Goal: Task Accomplishment & Management: Use online tool/utility

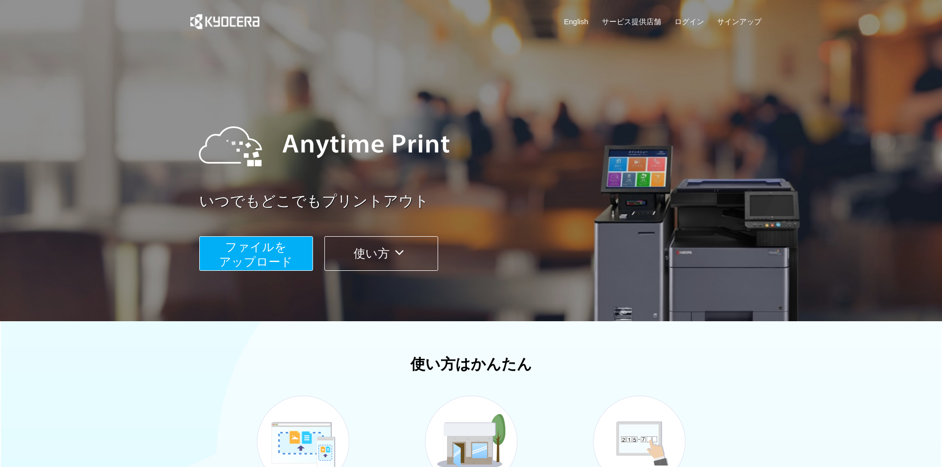
click at [296, 257] on button "ファイルを ​​アップロード" at bounding box center [256, 253] width 114 height 35
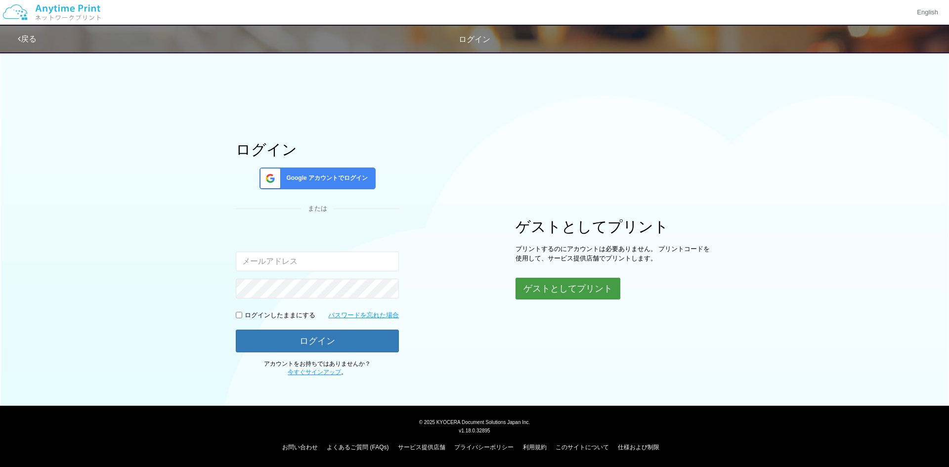
click at [528, 285] on button "ゲストとしてプリント" at bounding box center [568, 289] width 105 height 22
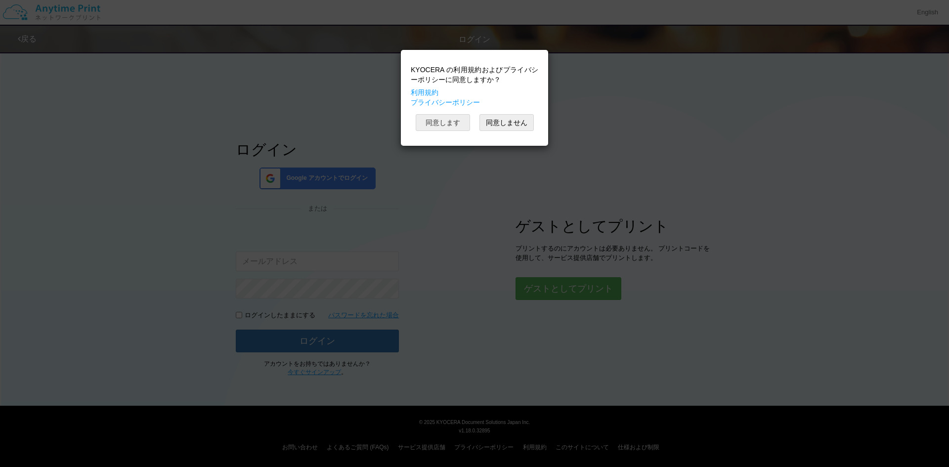
click at [455, 122] on button "同意します" at bounding box center [443, 122] width 54 height 17
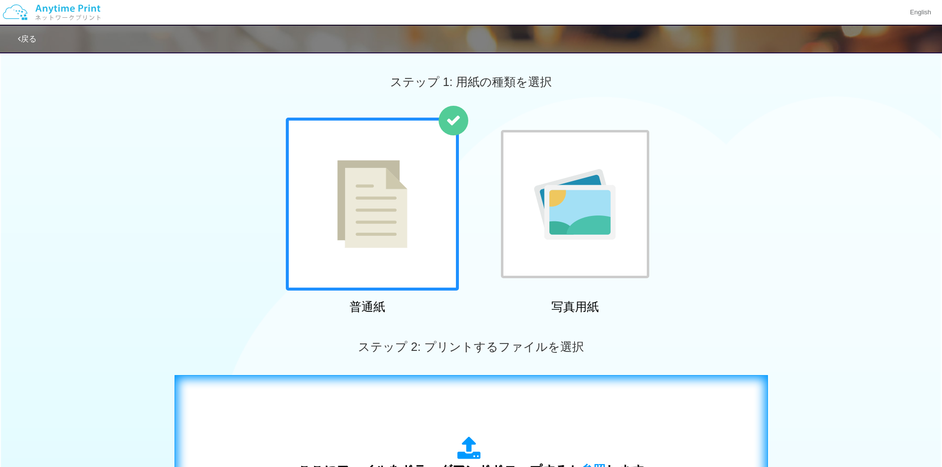
click at [576, 411] on div "ここにファイルをドラッグアンドドロップするか 参照 します アップロード: 1 個の JPG ファイル、または 1 個の PDF ファイル (上限 50 ペー…" at bounding box center [471, 475] width 573 height 179
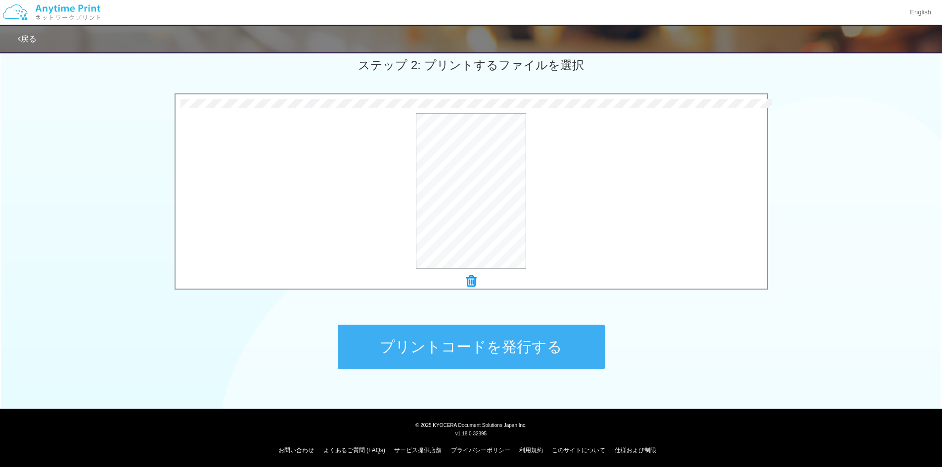
scroll to position [285, 0]
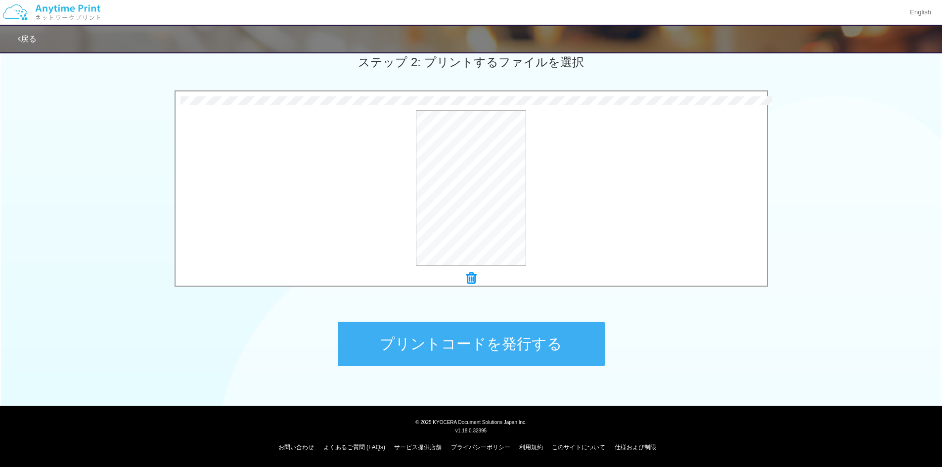
click at [540, 344] on button "プリントコードを発行する" at bounding box center [471, 344] width 267 height 44
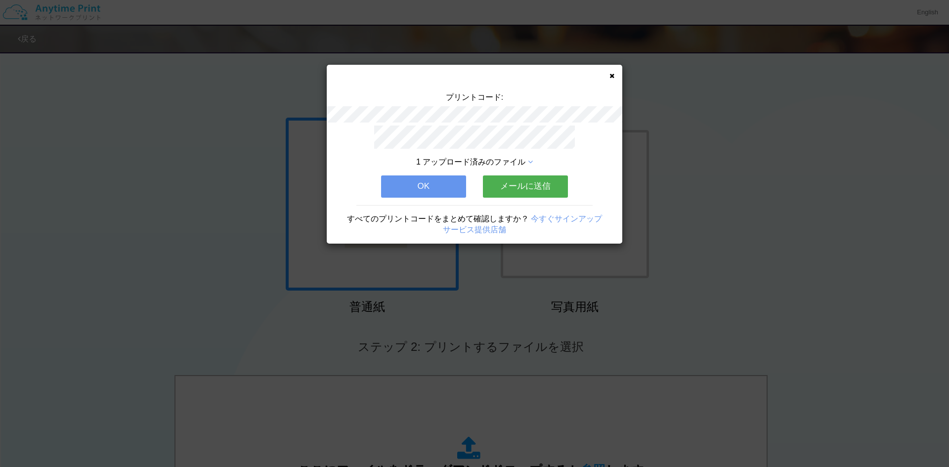
click at [523, 185] on button "メールに送信" at bounding box center [525, 187] width 85 height 22
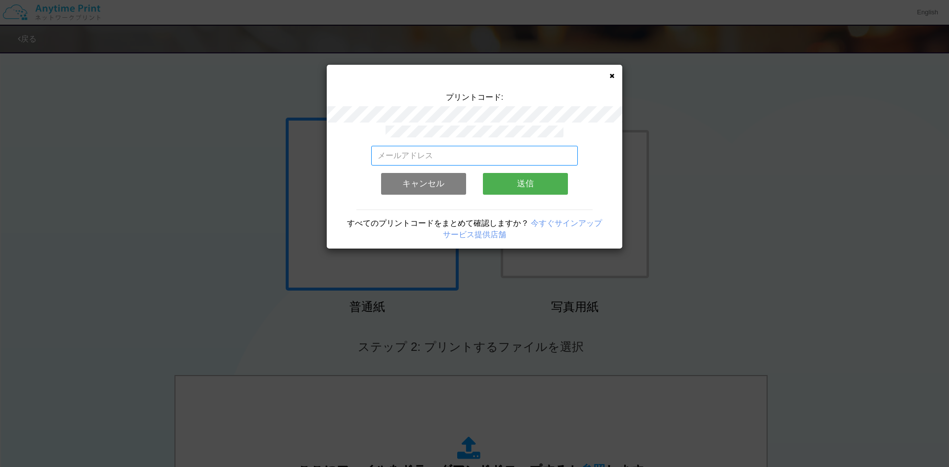
click at [474, 155] on input "email" at bounding box center [474, 156] width 207 height 20
type input "[PERSON_NAME][EMAIL_ADDRESS][DOMAIN_NAME]"
drag, startPoint x: 520, startPoint y: 153, endPoint x: 336, endPoint y: 152, distance: 183.9
click at [336, 152] on div "[PERSON_NAME][EMAIL_ADDRESS][DOMAIN_NAME] 有効なメールアドレスを入力してください。 このメールアドレスは、すでに別の…" at bounding box center [475, 187] width 296 height 123
type input "[PERSON_NAME][EMAIL_ADDRESS][DOMAIN_NAME]"
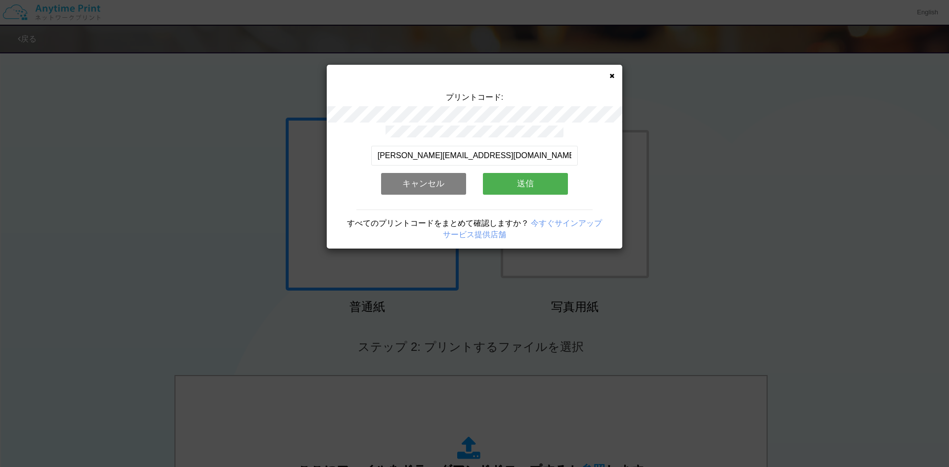
click at [516, 179] on button "送信" at bounding box center [525, 184] width 85 height 22
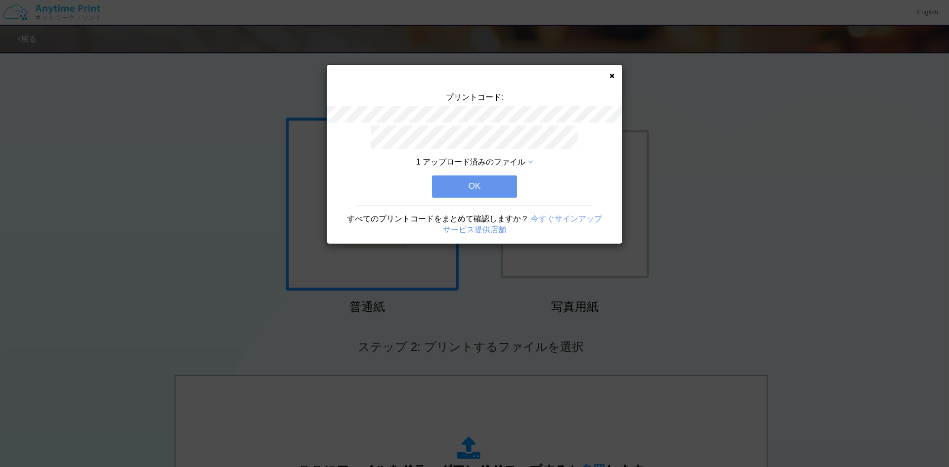
click at [500, 180] on button "OK" at bounding box center [474, 187] width 85 height 22
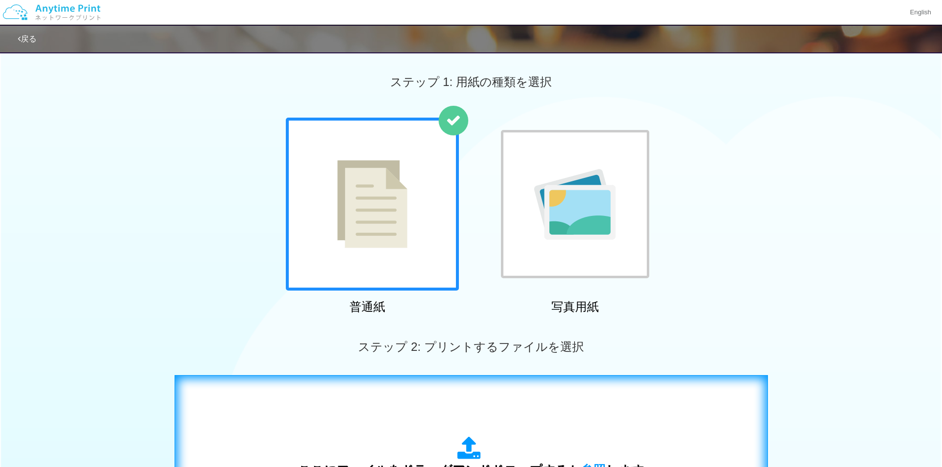
click at [614, 436] on div "ここにファイルをドラッグアンドドロップするか 参照 します アップロード: 1 個の JPG ファイル、または 1 個の PDF ファイル (上限 50 ペー…" at bounding box center [471, 475] width 573 height 179
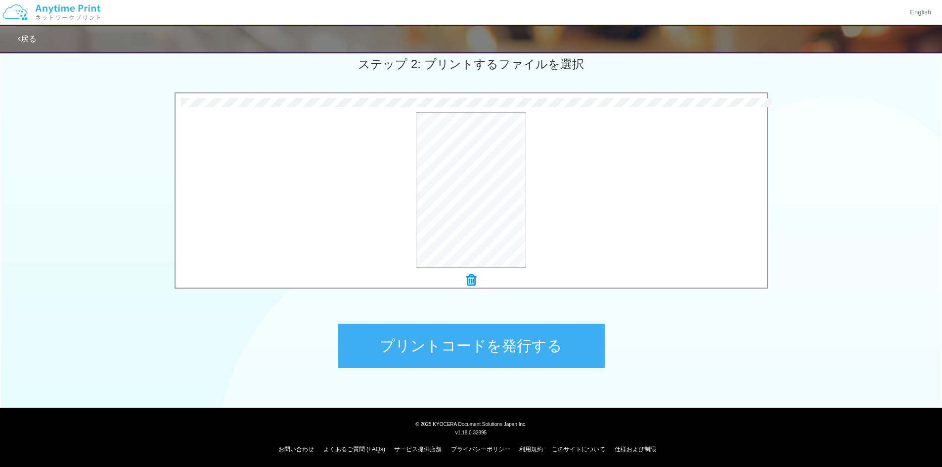
scroll to position [285, 0]
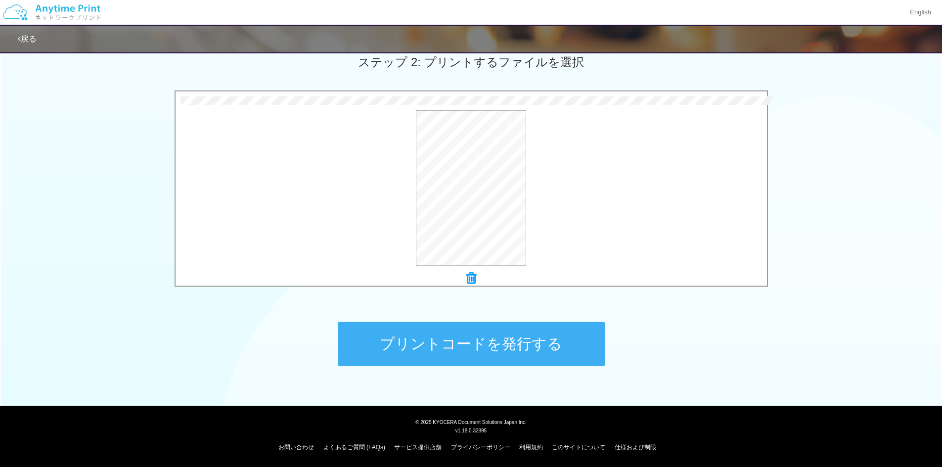
click at [533, 337] on button "プリントコードを発行する" at bounding box center [471, 344] width 267 height 44
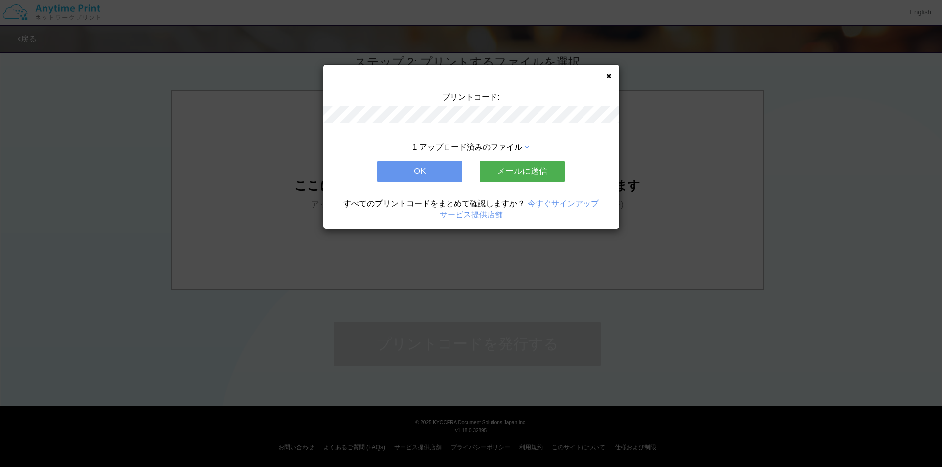
scroll to position [0, 0]
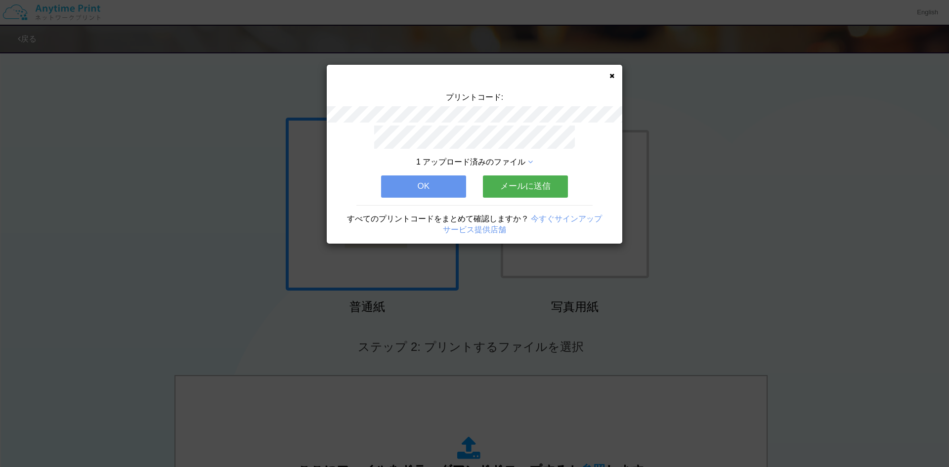
click at [531, 186] on button "メールに送信" at bounding box center [525, 187] width 85 height 22
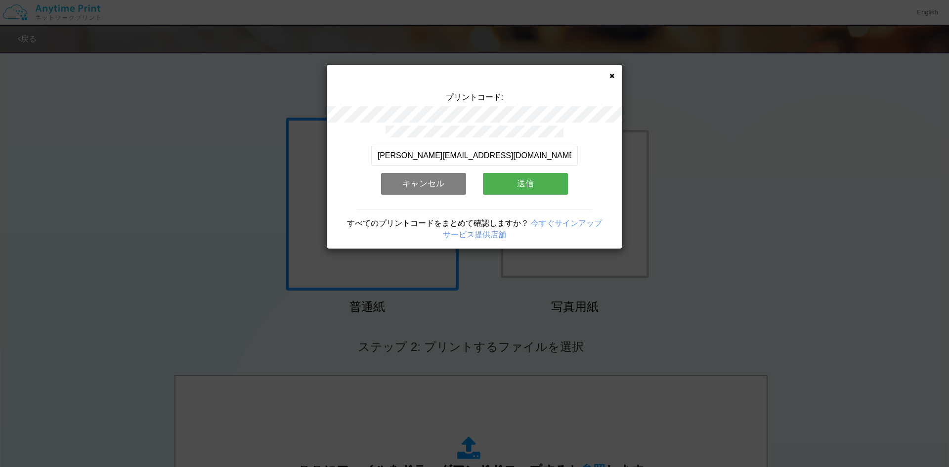
click at [506, 182] on button "送信" at bounding box center [525, 184] width 85 height 22
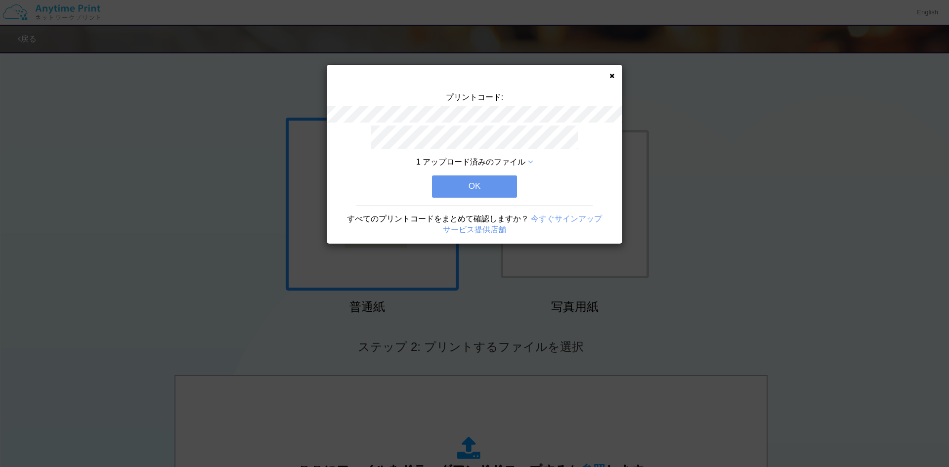
click at [506, 182] on button "OK" at bounding box center [474, 187] width 85 height 22
